Goal: Check status: Check status

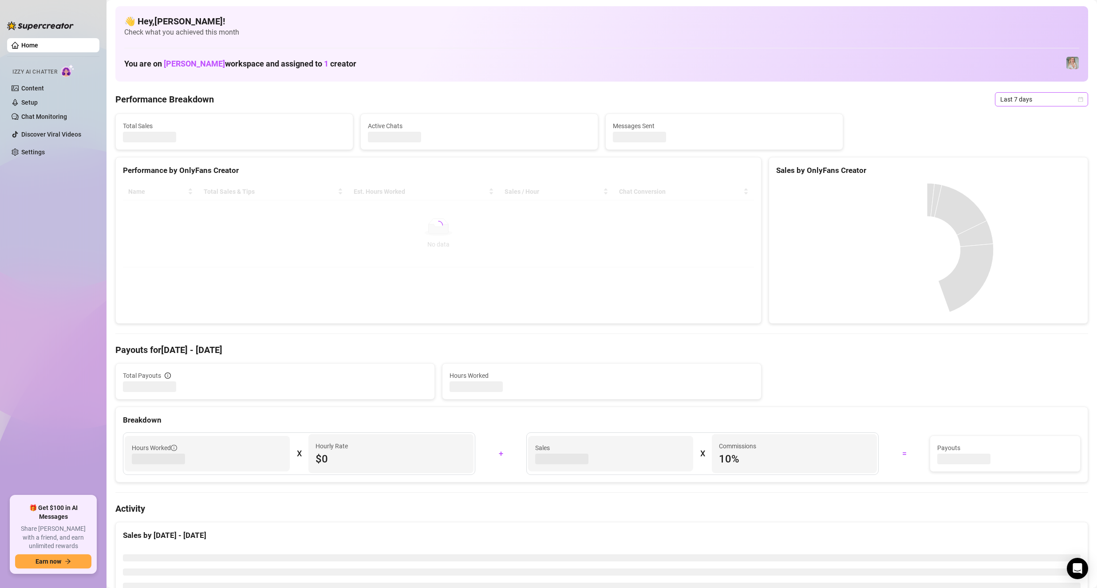
click at [1028, 98] on span "Last 7 days" at bounding box center [1041, 99] width 83 height 13
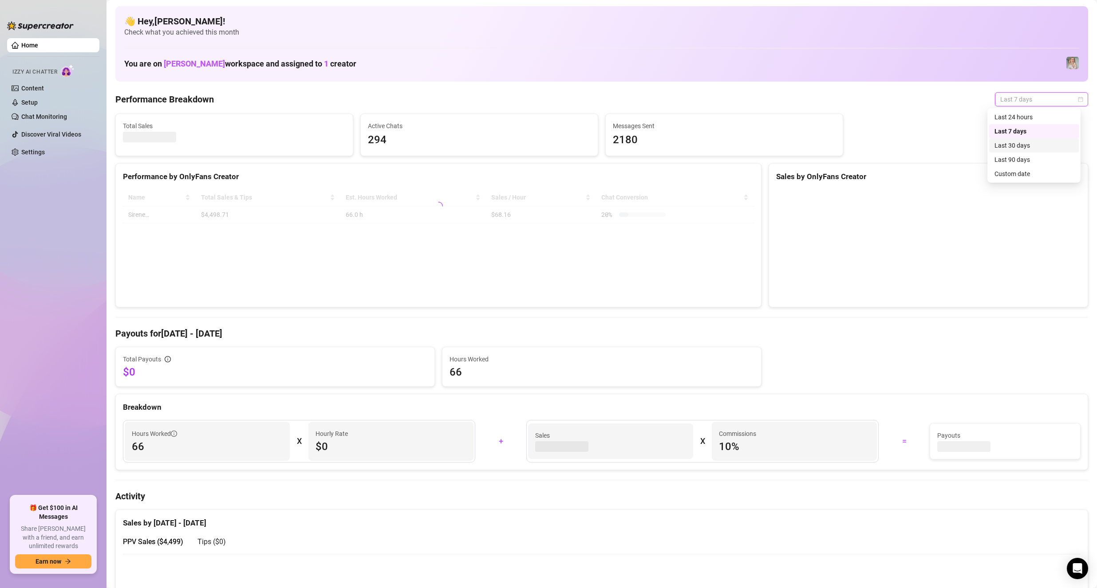
click at [1021, 144] on div "Last 30 days" at bounding box center [1033, 146] width 79 height 10
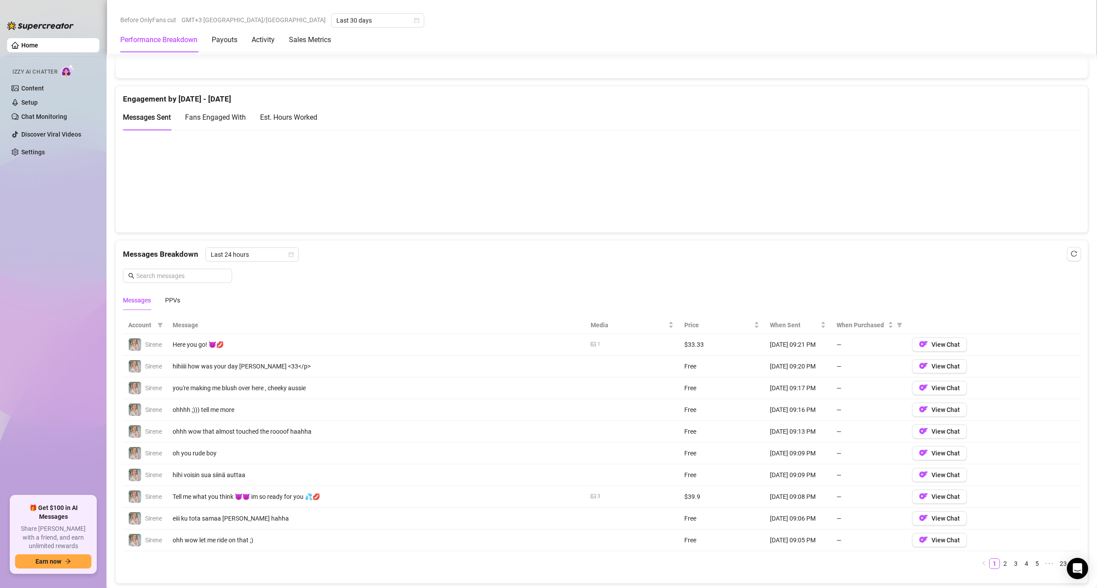
scroll to position [399, 0]
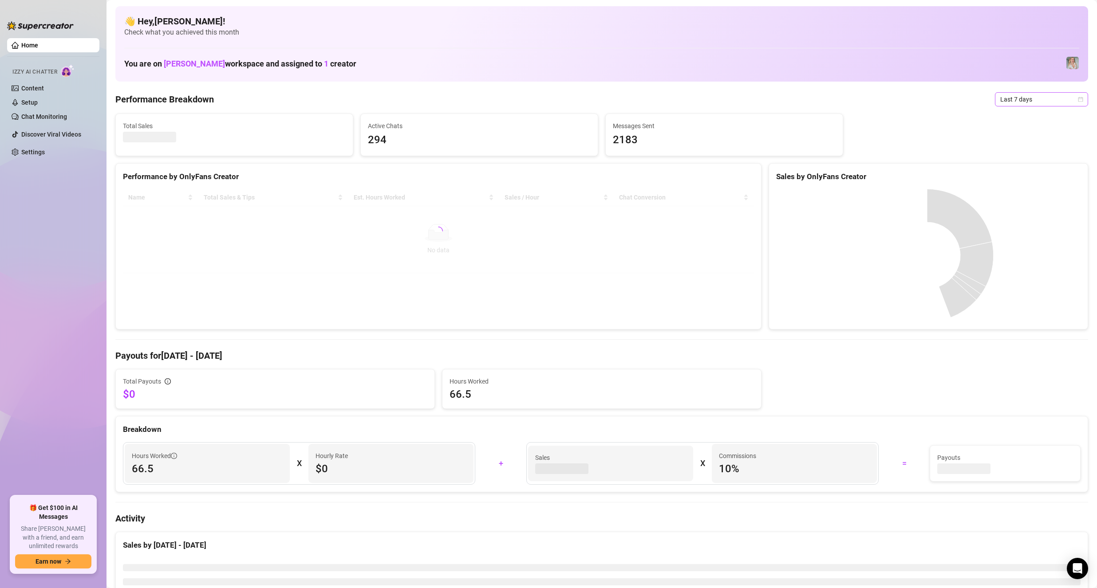
click at [1013, 103] on span "Last 7 days" at bounding box center [1041, 99] width 83 height 13
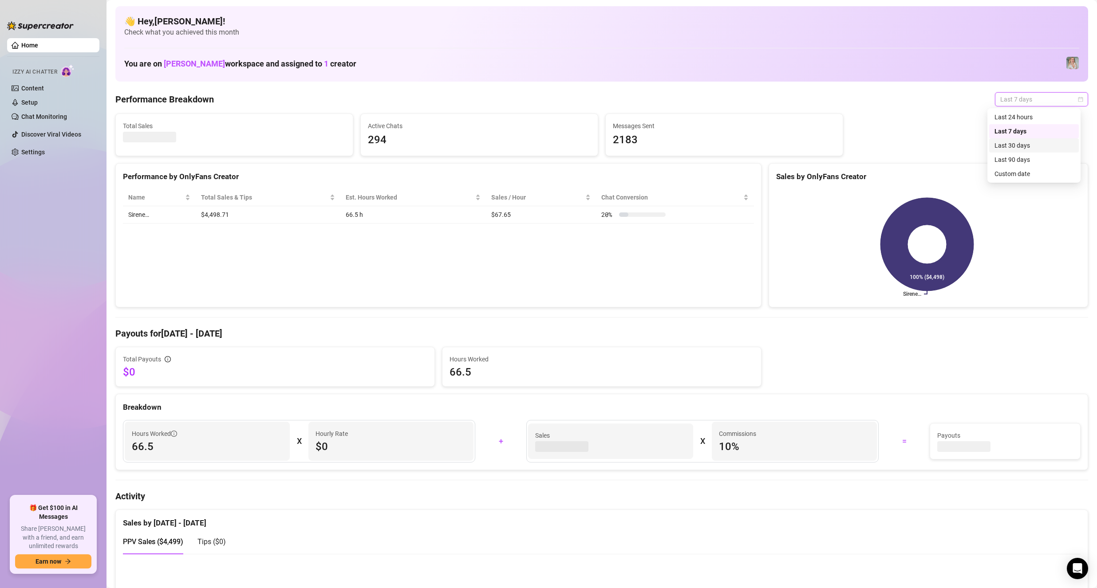
click at [1025, 144] on div "Last 30 days" at bounding box center [1033, 146] width 79 height 10
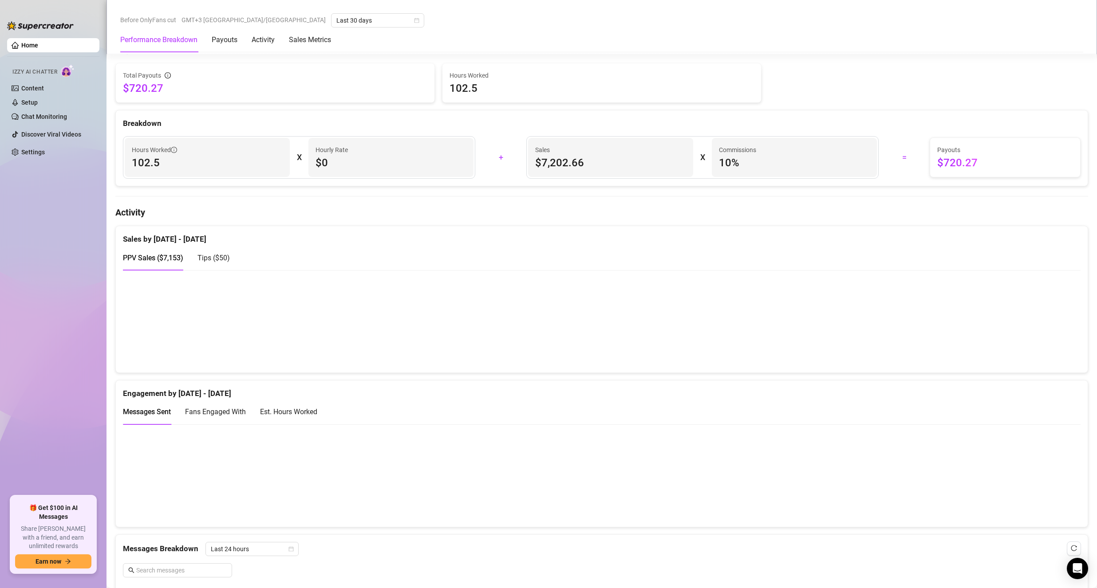
scroll to position [311, 0]
